Goal: Entertainment & Leisure: Consume media (video, audio)

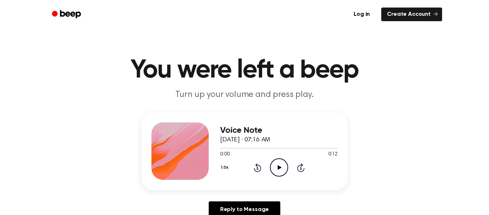
click at [284, 168] on icon "Play Audio" at bounding box center [279, 167] width 18 height 18
click at [281, 170] on icon "Pause Audio" at bounding box center [279, 167] width 18 height 18
click at [281, 170] on icon "Play Audio" at bounding box center [279, 167] width 18 height 18
click at [282, 172] on icon "Play Audio" at bounding box center [279, 167] width 18 height 18
click at [272, 162] on icon "Pause Audio" at bounding box center [279, 167] width 18 height 18
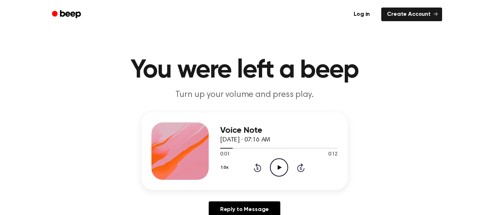
click at [277, 174] on icon "Play Audio" at bounding box center [279, 167] width 18 height 18
click at [273, 172] on icon "Pause Audio" at bounding box center [279, 167] width 18 height 18
click at [288, 169] on circle at bounding box center [279, 167] width 18 height 18
click at [284, 163] on icon "Pause Audio" at bounding box center [279, 167] width 18 height 18
click at [287, 165] on circle at bounding box center [279, 167] width 18 height 18
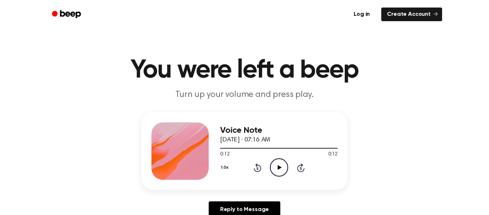
click at [281, 172] on icon "Play Audio" at bounding box center [279, 167] width 18 height 18
click at [282, 172] on icon "Play Audio" at bounding box center [279, 167] width 18 height 18
click at [284, 168] on icon "Play Audio" at bounding box center [279, 167] width 18 height 18
click at [280, 165] on icon at bounding box center [279, 167] width 3 height 5
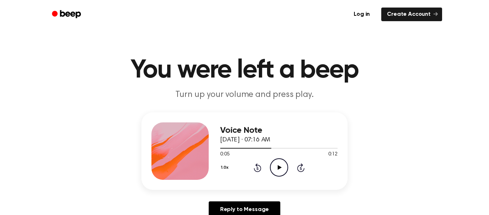
click at [282, 174] on icon "Play Audio" at bounding box center [279, 167] width 18 height 18
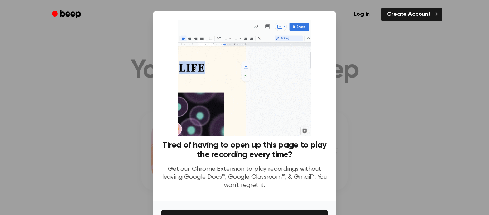
click at [360, 163] on div at bounding box center [244, 107] width 489 height 215
click at [467, 166] on div at bounding box center [244, 107] width 489 height 215
click at [268, 209] on button "Get It Now" at bounding box center [245, 217] width 166 height 16
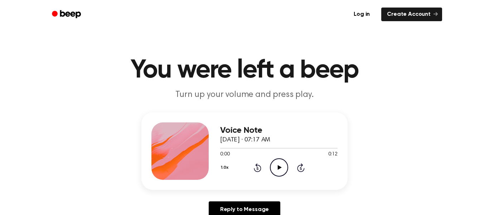
click at [285, 168] on icon "Play Audio" at bounding box center [279, 167] width 18 height 18
click at [280, 164] on icon "Play Audio" at bounding box center [279, 167] width 18 height 18
click at [284, 164] on icon "Play Audio" at bounding box center [279, 167] width 18 height 18
click at [278, 173] on icon "Play Audio" at bounding box center [279, 167] width 18 height 18
click at [285, 165] on icon "Play Audio" at bounding box center [279, 167] width 18 height 18
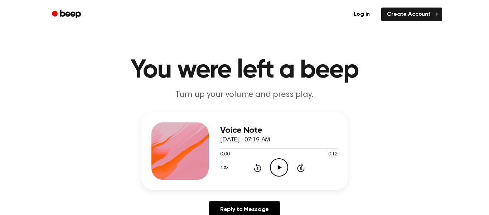
click at [283, 167] on icon "Play Audio" at bounding box center [279, 167] width 18 height 18
click at [283, 167] on icon "Pause Audio" at bounding box center [279, 167] width 18 height 18
click at [274, 169] on icon "Play Audio" at bounding box center [279, 167] width 18 height 18
click at [283, 170] on icon "Play Audio" at bounding box center [279, 167] width 18 height 18
click at [270, 162] on icon "Play Audio" at bounding box center [279, 167] width 18 height 18
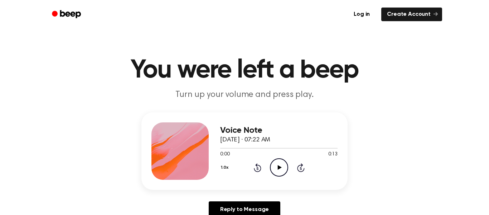
click at [286, 172] on icon "Play Audio" at bounding box center [279, 167] width 18 height 18
click at [271, 162] on circle at bounding box center [279, 167] width 18 height 18
